Goal: Task Accomplishment & Management: Manage account settings

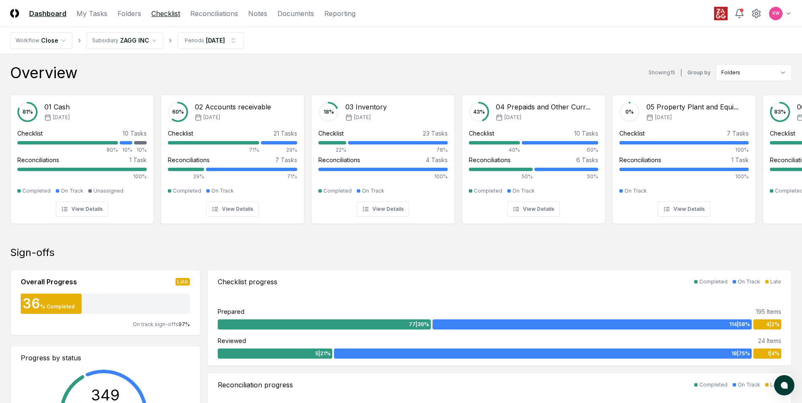
click at [164, 14] on link "Checklist" at bounding box center [165, 13] width 29 height 10
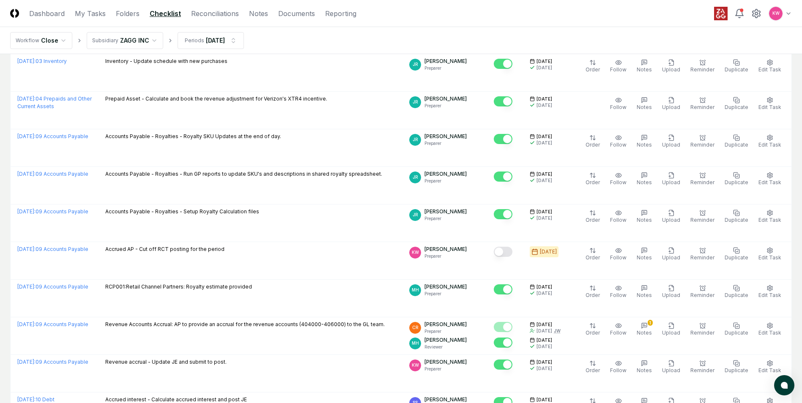
scroll to position [1184, 0]
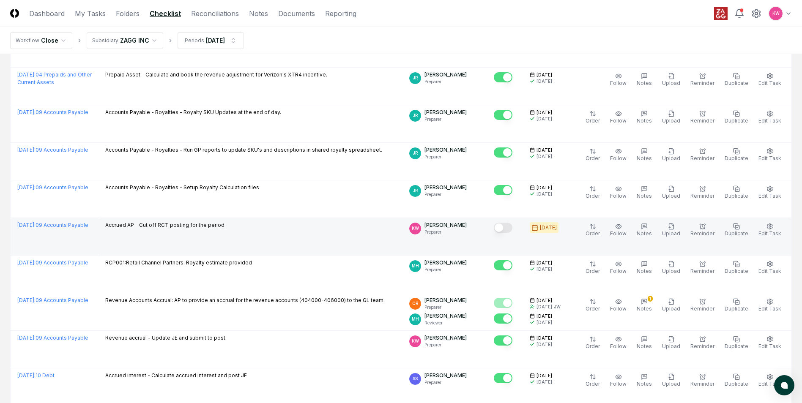
click at [512, 229] on button "Mark complete" at bounding box center [503, 228] width 19 height 10
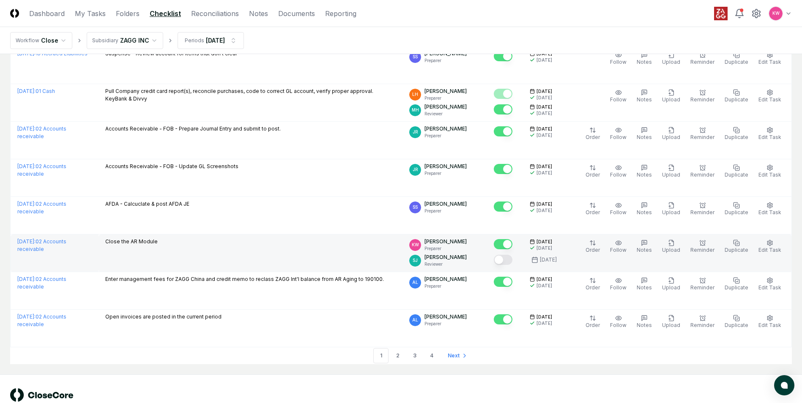
scroll to position [1716, 0]
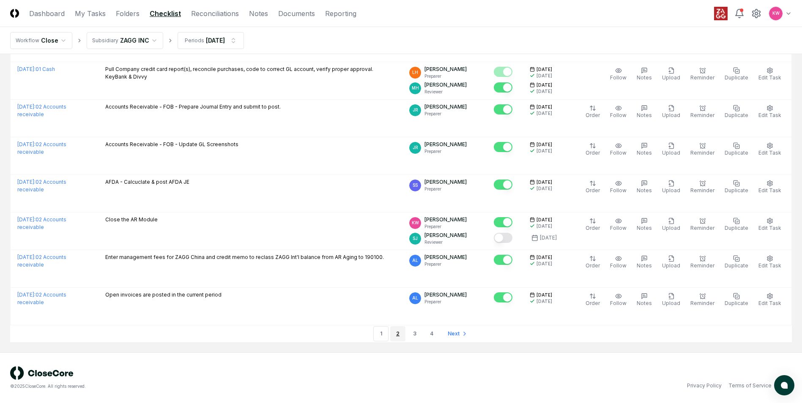
click at [393, 336] on link "2" at bounding box center [397, 333] width 15 height 15
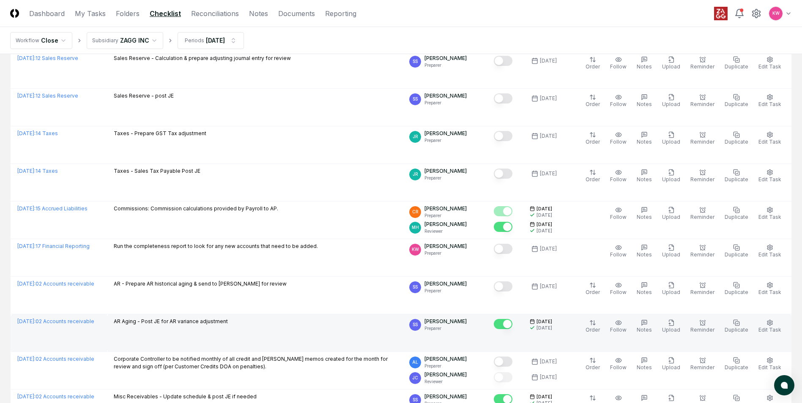
scroll to position [846, 0]
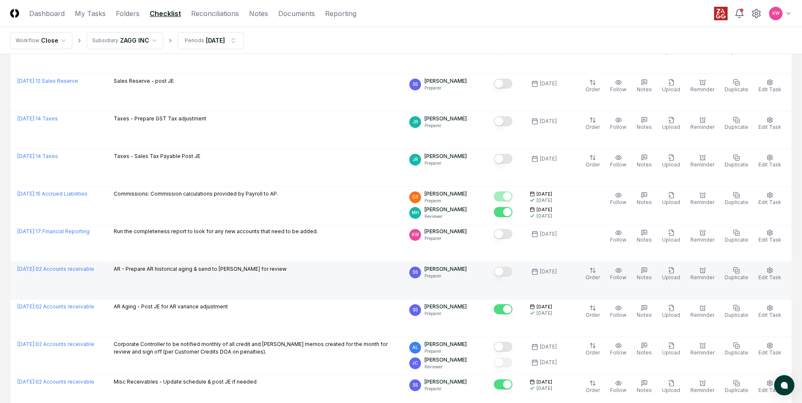
click at [509, 271] on button "Mark complete" at bounding box center [503, 272] width 19 height 10
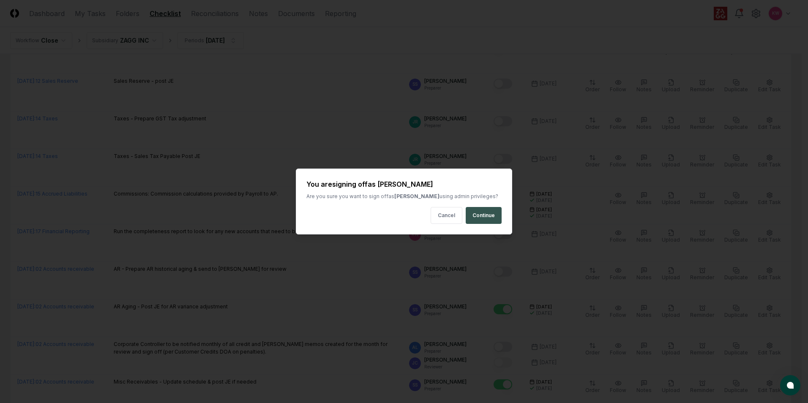
click at [484, 216] on button "Continue" at bounding box center [484, 215] width 36 height 17
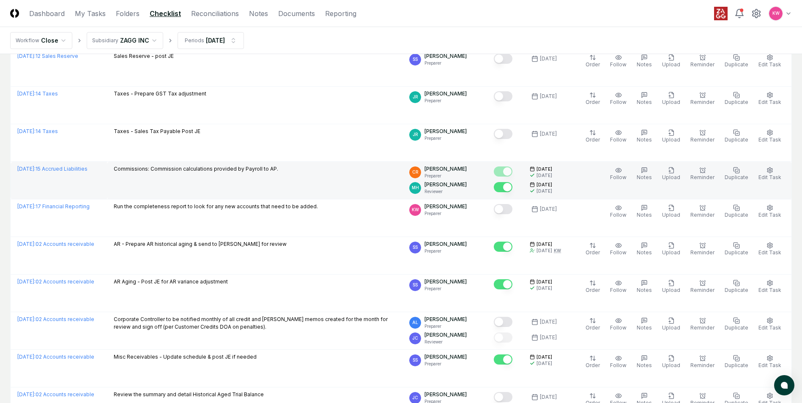
scroll to position [803, 0]
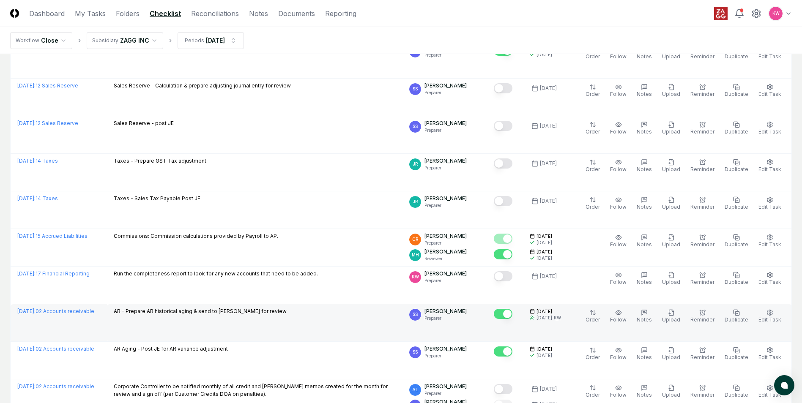
click at [200, 315] on p "AR - Prepare AR historical aging & send to Jay for review" at bounding box center [200, 312] width 173 height 8
click at [196, 311] on p "AR - Prepare AR historical aging & send to Jay for review" at bounding box center [200, 312] width 173 height 8
click at [776, 314] on button "Edit Task" at bounding box center [770, 317] width 26 height 18
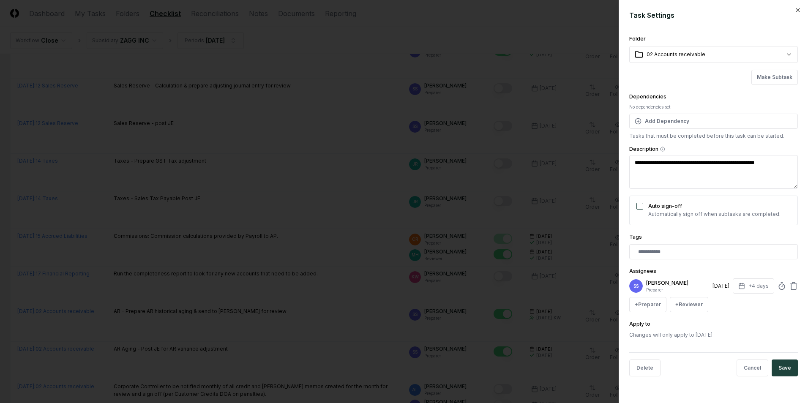
type textarea "*"
drag, startPoint x: 712, startPoint y: 163, endPoint x: 774, endPoint y: 163, distance: 62.1
click at [774, 163] on textarea "**********" at bounding box center [714, 172] width 169 height 34
type textarea "**********"
type textarea "*"
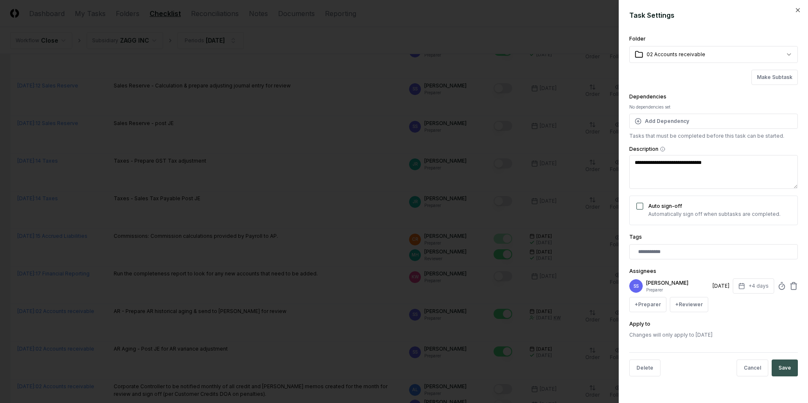
type textarea "**********"
click at [786, 364] on button "Save" at bounding box center [785, 368] width 26 height 17
type textarea "*"
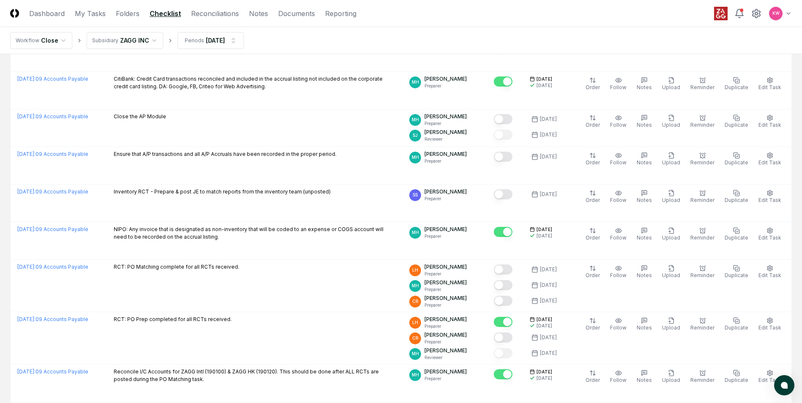
scroll to position [1536, 0]
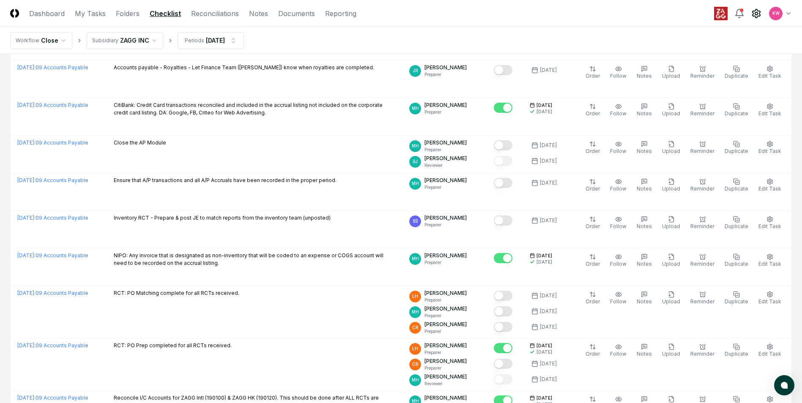
click at [756, 14] on icon at bounding box center [756, 13] width 10 height 10
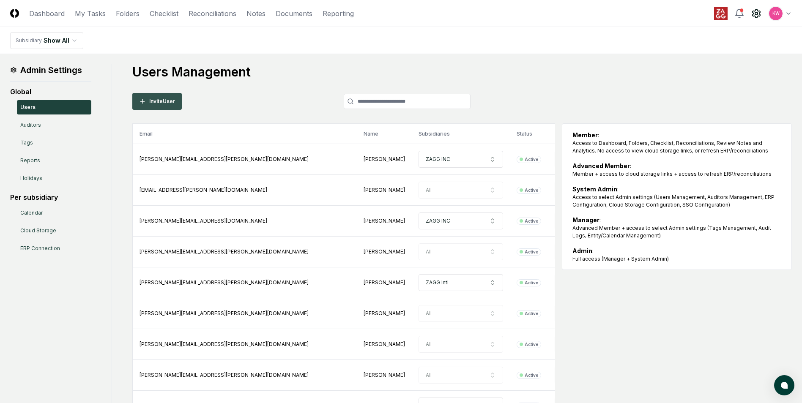
click at [157, 104] on button "Invite User" at bounding box center [156, 101] width 49 height 17
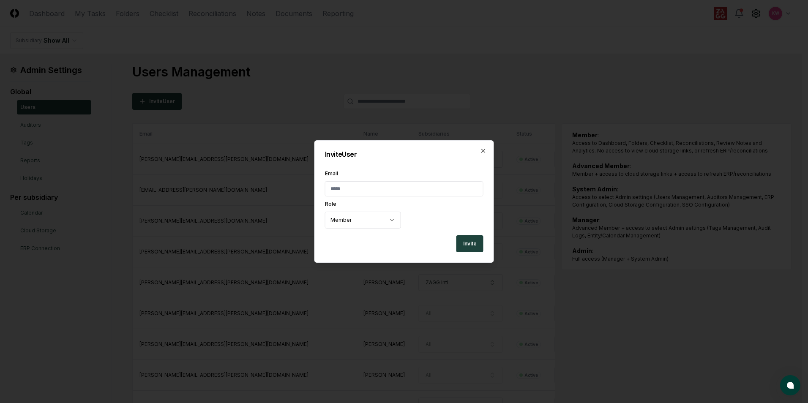
click at [341, 187] on input "Email" at bounding box center [404, 188] width 159 height 15
type input "*"
click at [351, 189] on input "Email" at bounding box center [404, 188] width 159 height 15
type input "**********"
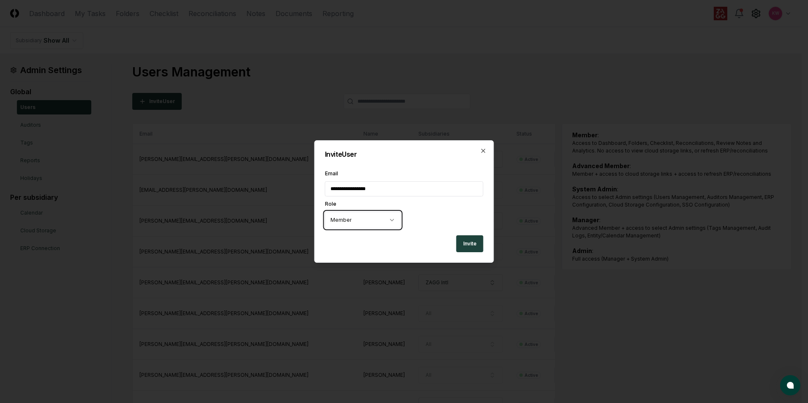
drag, startPoint x: 406, startPoint y: 146, endPoint x: 406, endPoint y: 172, distance: 25.8
drag, startPoint x: 423, startPoint y: 145, endPoint x: 419, endPoint y: 182, distance: 36.9
click at [422, 185] on div "**********" at bounding box center [405, 201] width 180 height 123
click at [400, 82] on div at bounding box center [404, 201] width 808 height 403
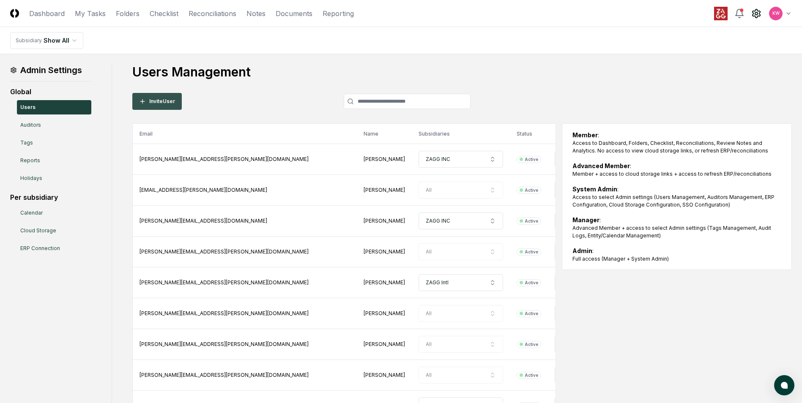
click at [171, 104] on button "Invite User" at bounding box center [156, 101] width 49 height 17
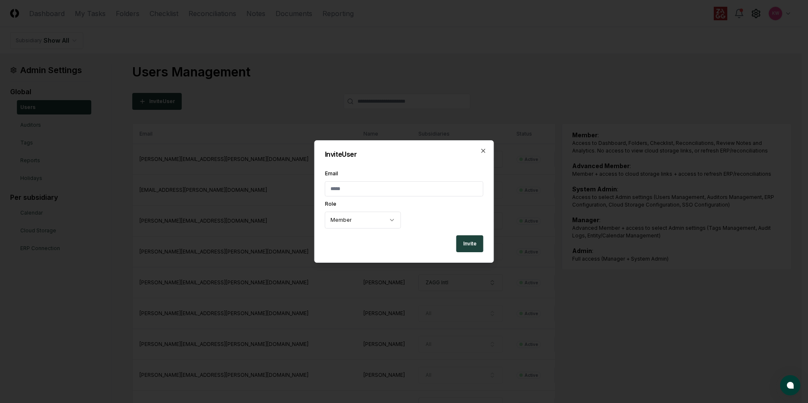
click at [359, 189] on input "Email" at bounding box center [404, 188] width 159 height 15
type input "**********"
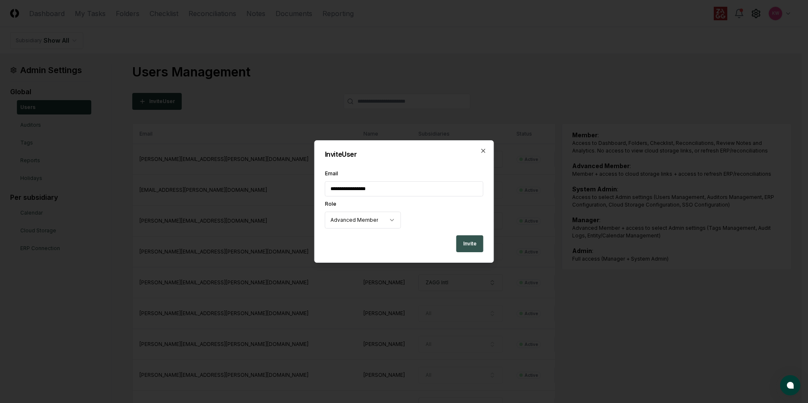
click at [470, 244] on button "Invite" at bounding box center [470, 243] width 27 height 17
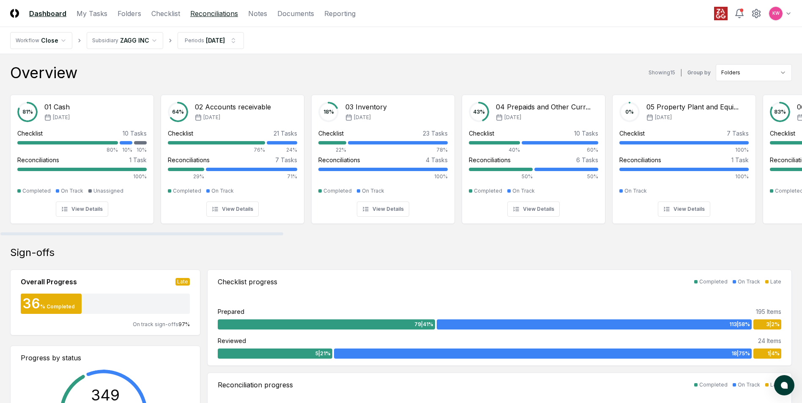
click at [202, 16] on link "Reconciliations" at bounding box center [214, 13] width 48 height 10
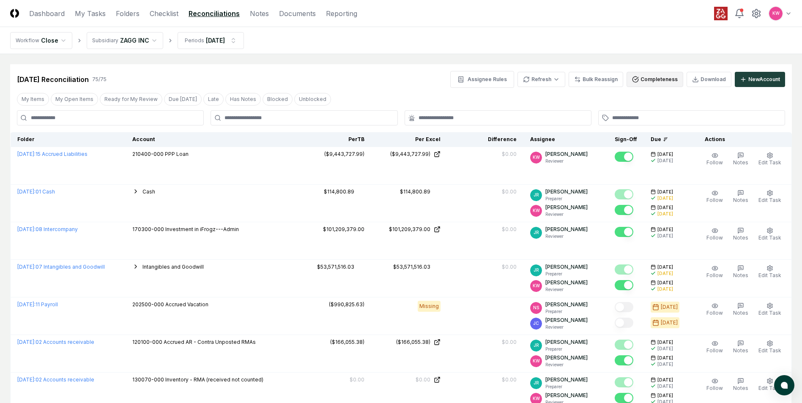
click at [655, 81] on button "Completeness" at bounding box center [655, 79] width 57 height 15
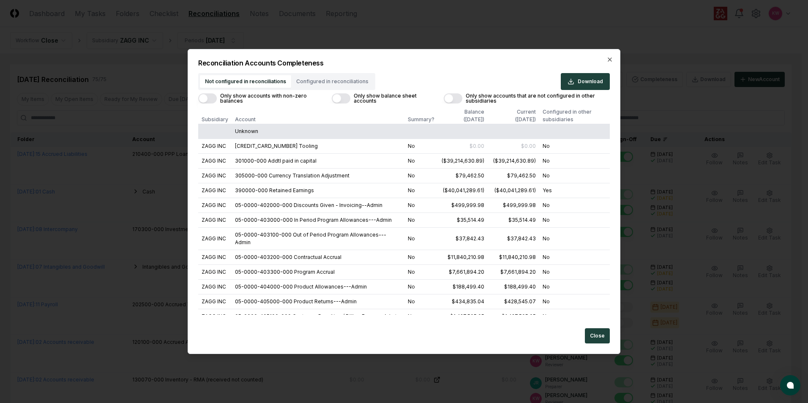
click at [336, 98] on button "Only show balance sheet accounts" at bounding box center [341, 98] width 19 height 10
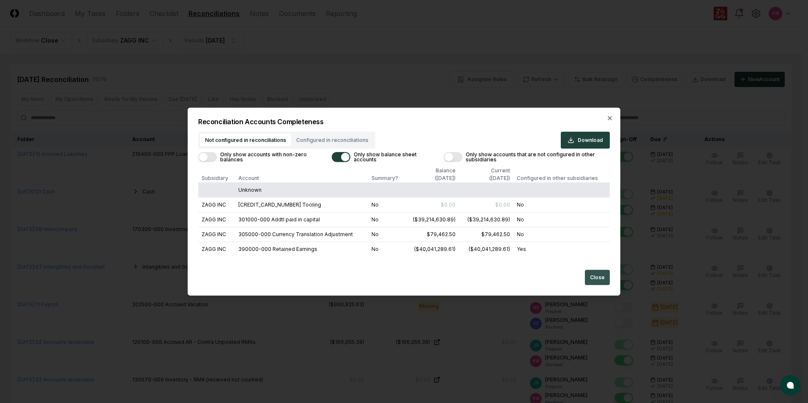
click at [601, 275] on button "Close" at bounding box center [597, 277] width 25 height 15
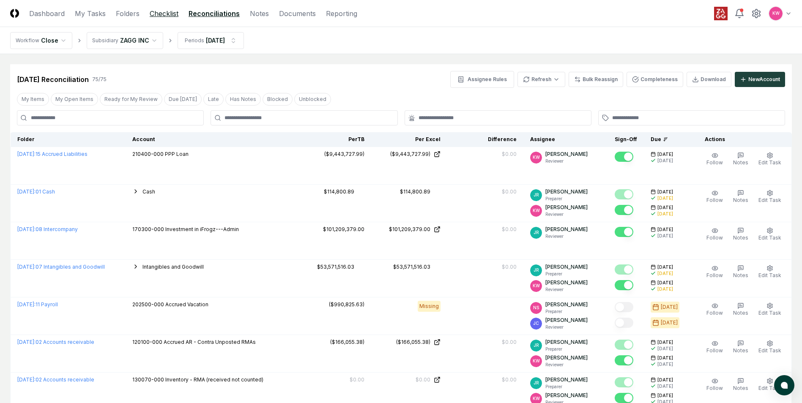
click at [168, 12] on link "Checklist" at bounding box center [164, 13] width 29 height 10
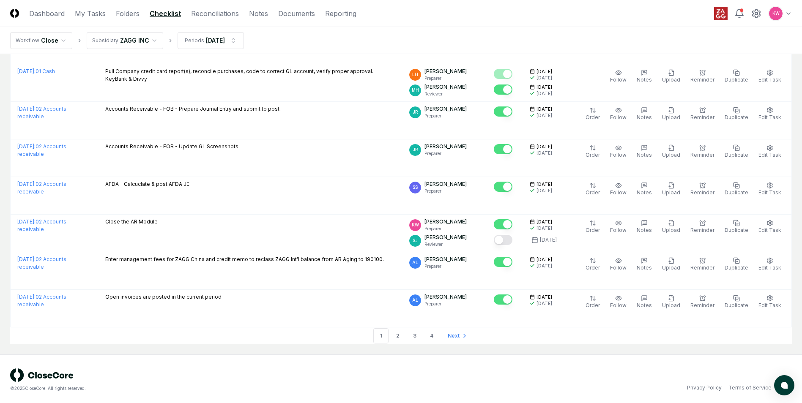
scroll to position [1716, 0]
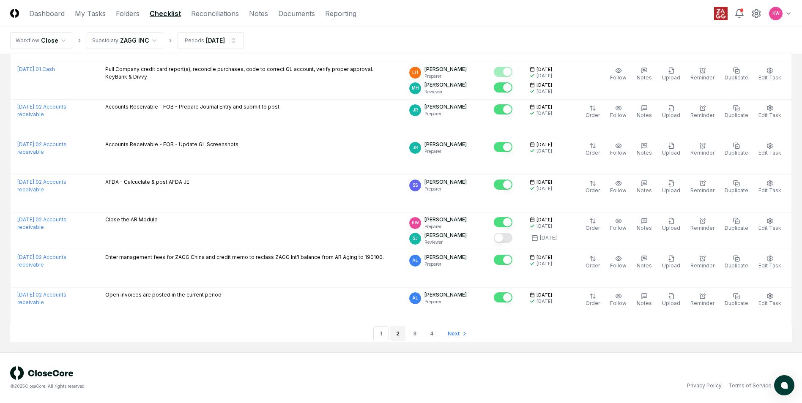
click at [398, 334] on link "2" at bounding box center [397, 333] width 15 height 15
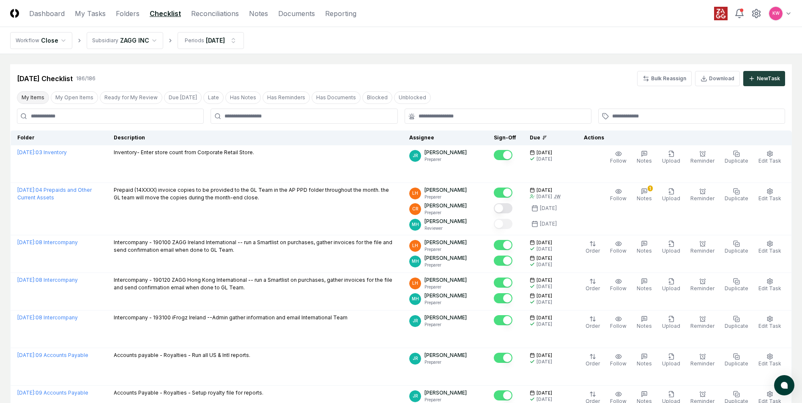
click at [38, 100] on button "My Items" at bounding box center [33, 97] width 32 height 13
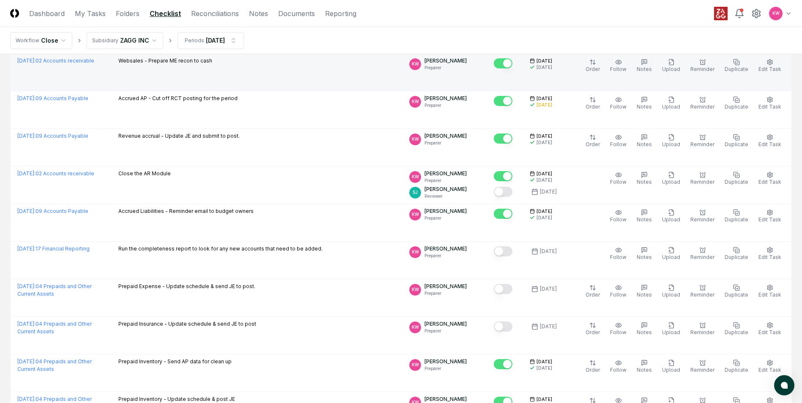
scroll to position [254, 0]
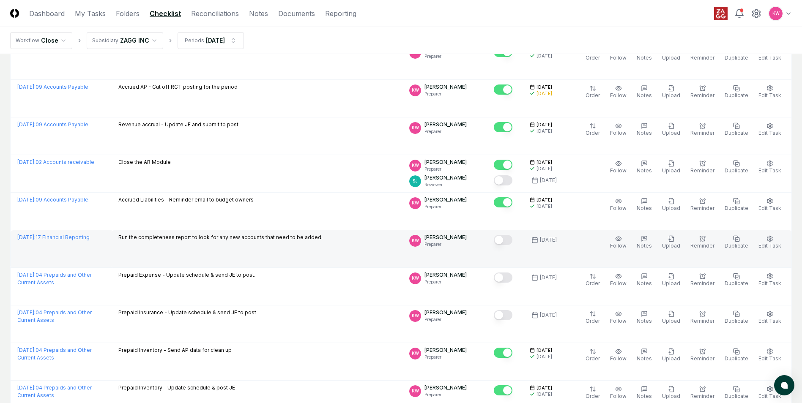
click at [511, 240] on button "Mark complete" at bounding box center [503, 240] width 19 height 10
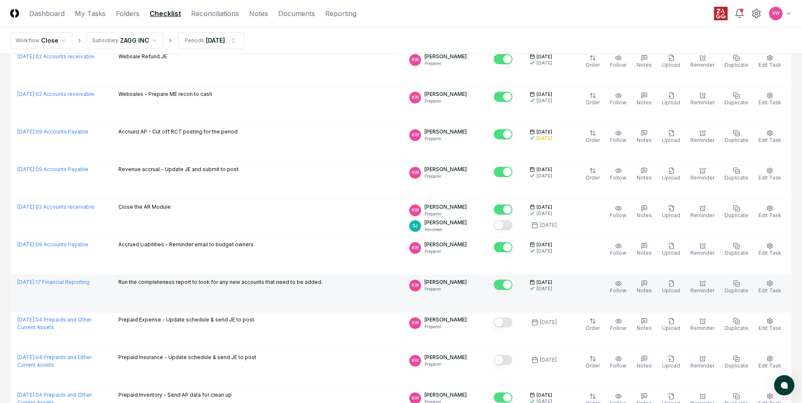
scroll to position [0, 0]
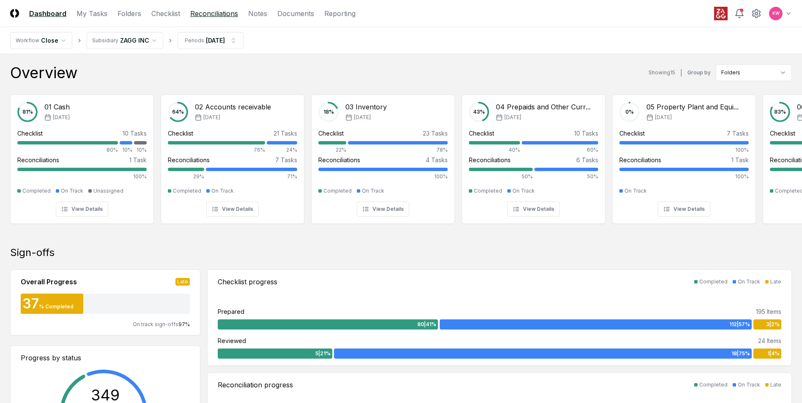
click at [222, 14] on link "Reconciliations" at bounding box center [214, 13] width 48 height 10
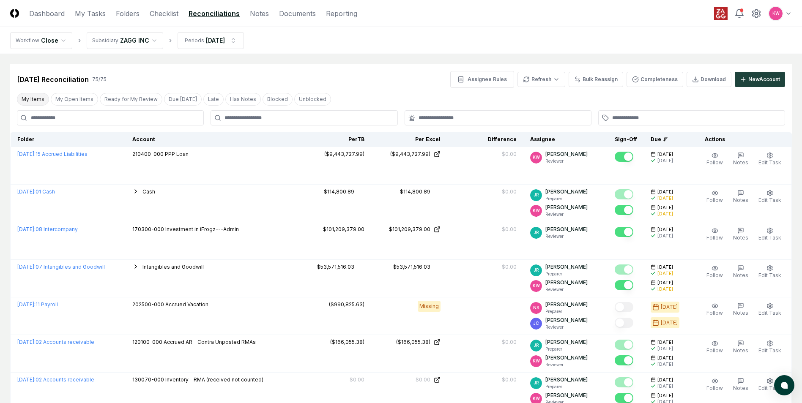
click at [36, 99] on button "My Items" at bounding box center [33, 99] width 32 height 13
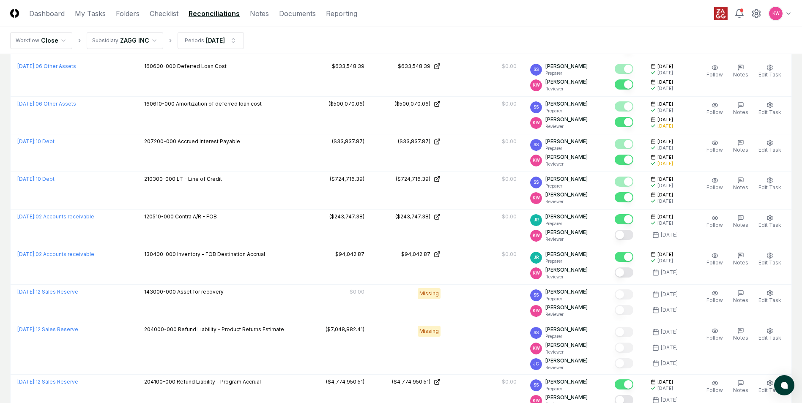
scroll to position [380, 0]
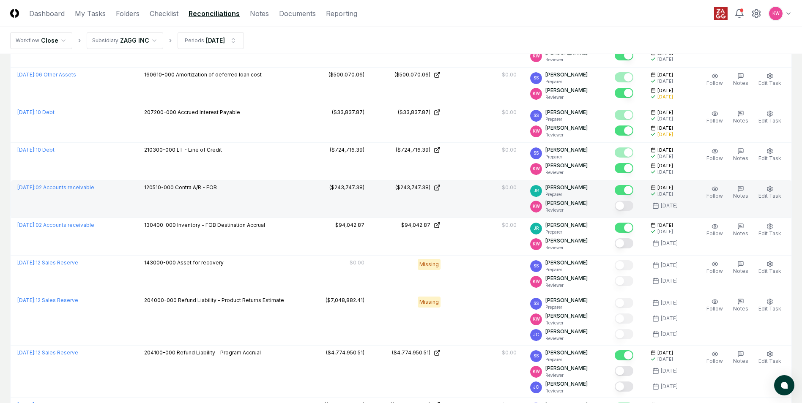
click at [624, 204] on button "Mark complete" at bounding box center [624, 206] width 19 height 10
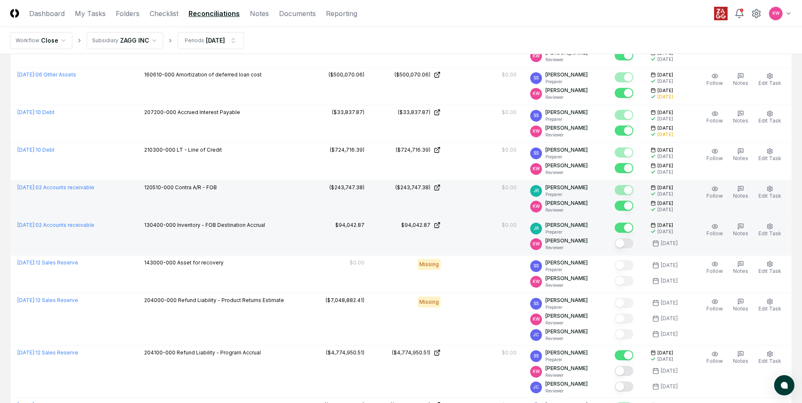
click at [626, 246] on button "Mark complete" at bounding box center [624, 243] width 19 height 10
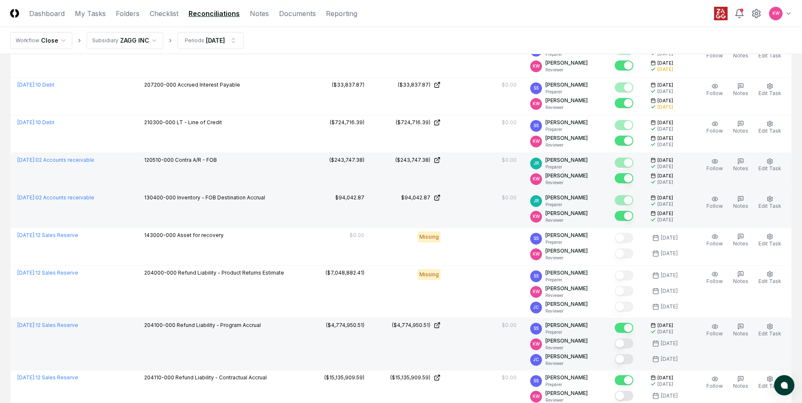
scroll to position [423, 0]
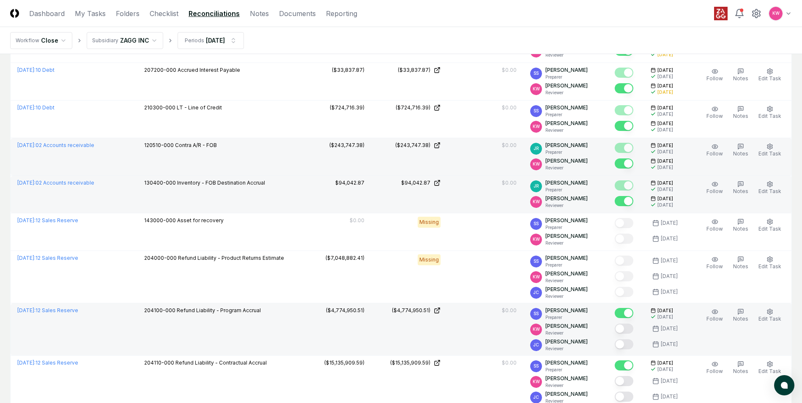
click at [627, 331] on button "Mark complete" at bounding box center [624, 329] width 19 height 10
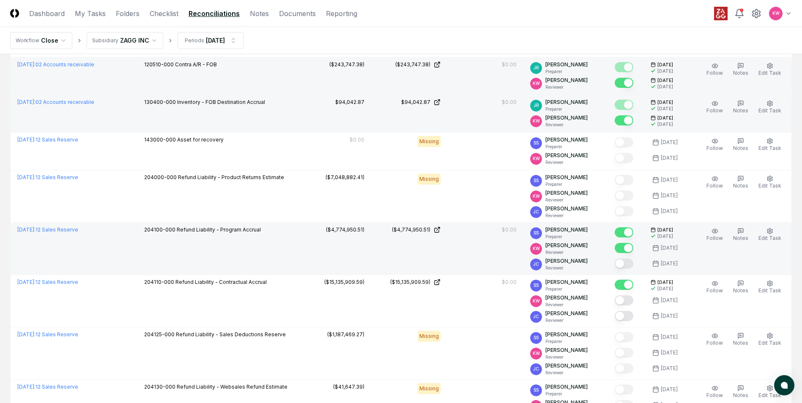
scroll to position [507, 0]
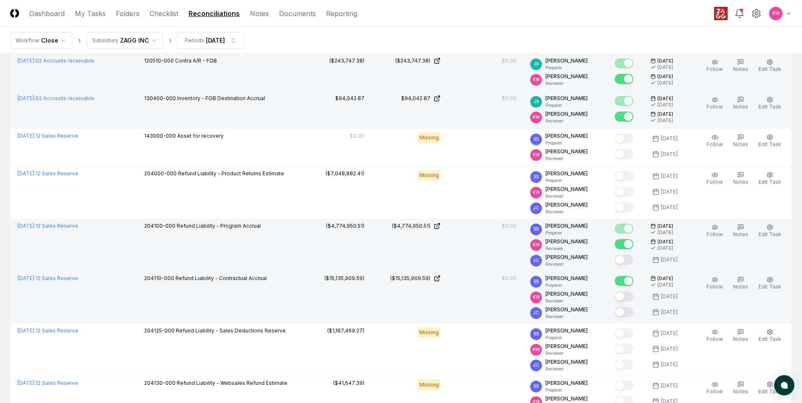
click at [627, 297] on button "Mark complete" at bounding box center [624, 297] width 19 height 10
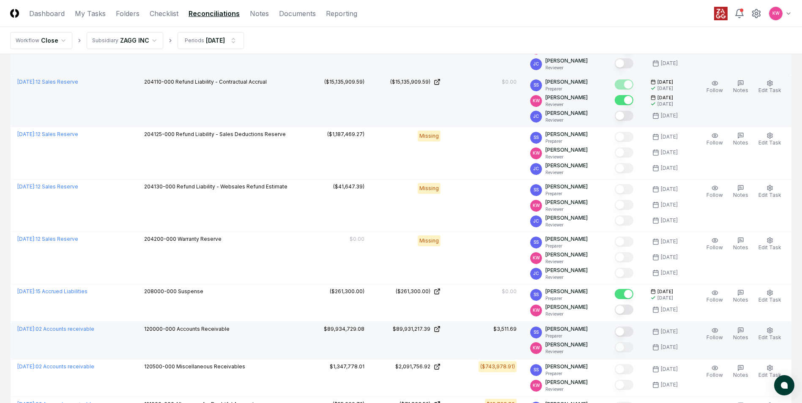
scroll to position [719, 0]
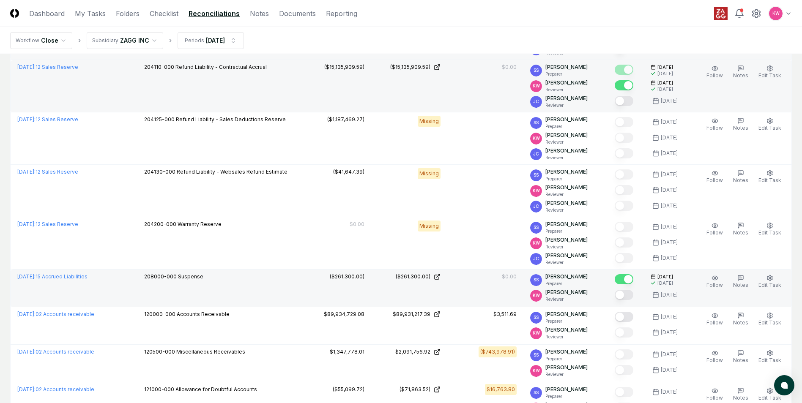
click at [628, 298] on button "Mark complete" at bounding box center [624, 295] width 19 height 10
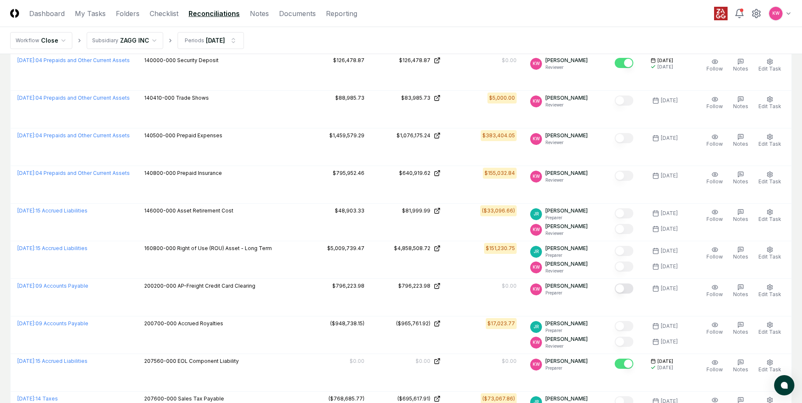
scroll to position [1099, 0]
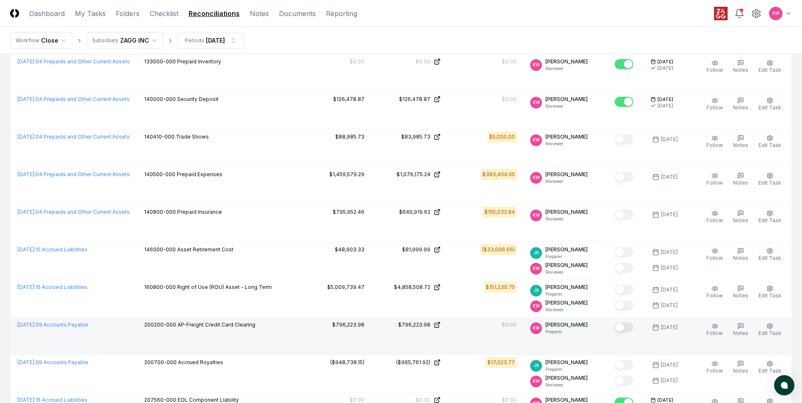
click at [623, 328] on button "Mark complete" at bounding box center [624, 328] width 19 height 10
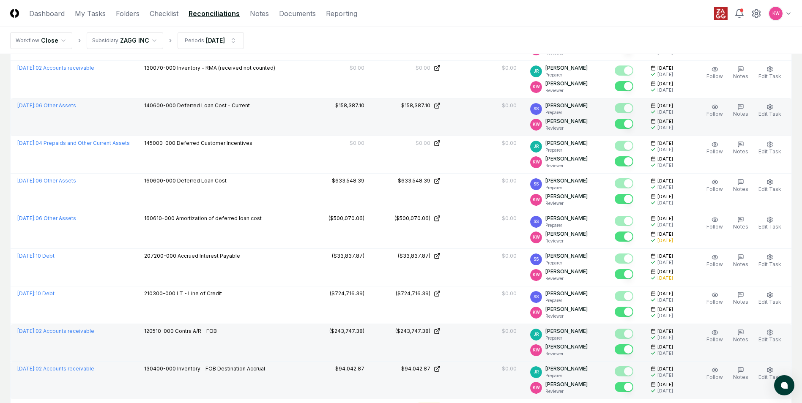
scroll to position [211, 0]
